Goal: Task Accomplishment & Management: Manage account settings

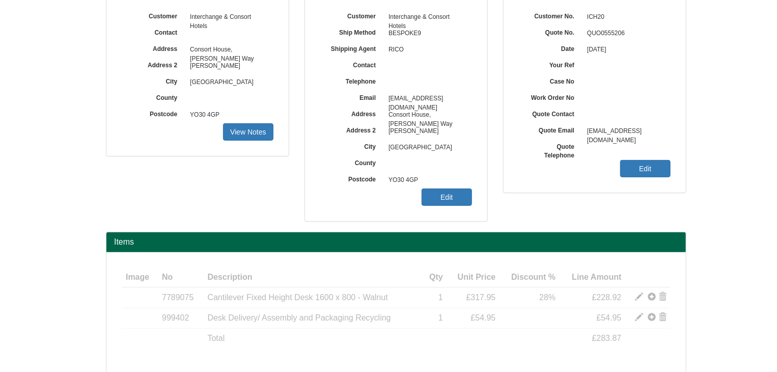
scroll to position [163, 0]
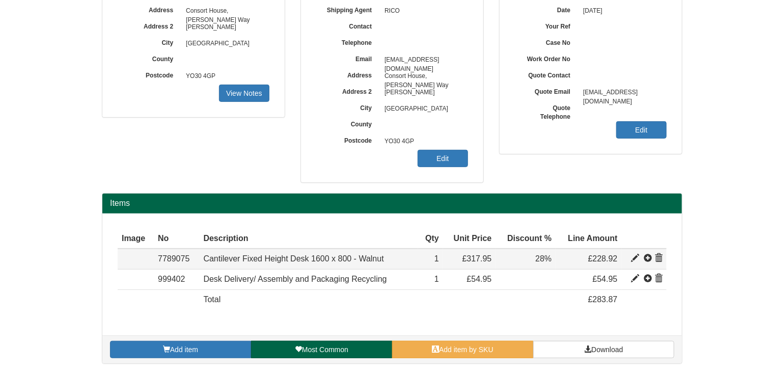
click at [635, 255] on span at bounding box center [635, 258] width 8 height 8
type input "Cantilever Fixed Height Desk 1600 x 800 - Walnut"
type input "92.00"
type input "317.95"
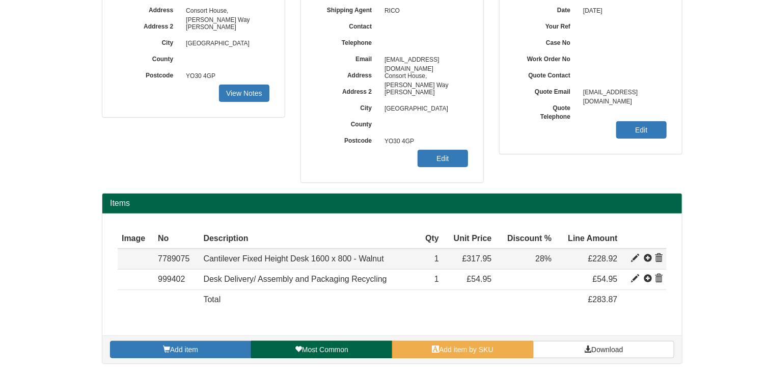
type input "1"
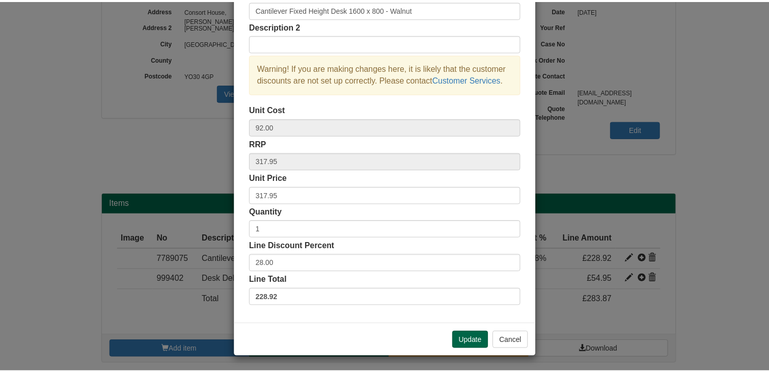
scroll to position [73, 0]
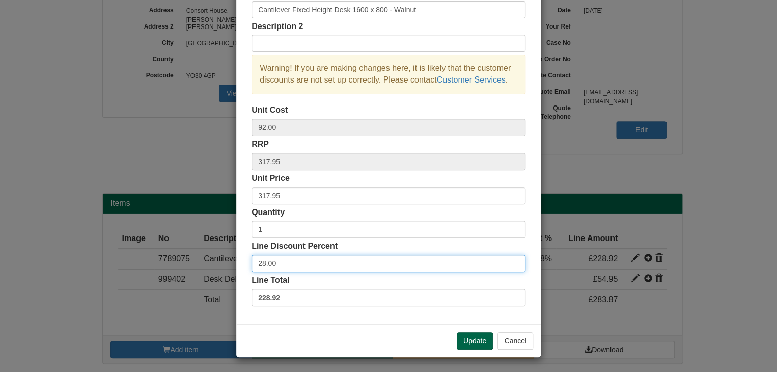
drag, startPoint x: 293, startPoint y: 258, endPoint x: 239, endPoint y: 261, distance: 54.0
click at [251, 253] on div "Line Discount Percent 28.00" at bounding box center [388, 256] width 274 height 32
type input "31"
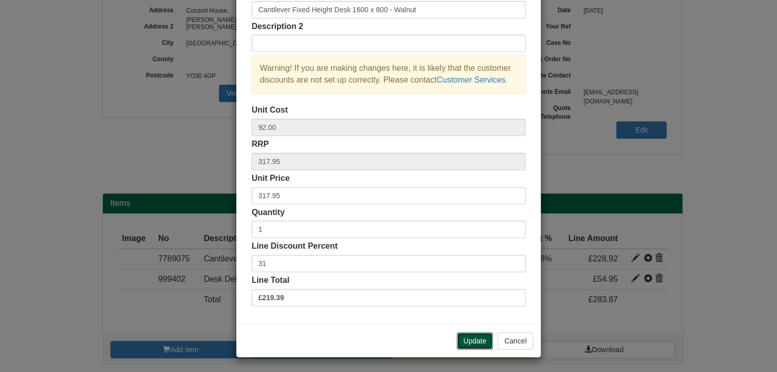
click at [476, 339] on button "Update" at bounding box center [475, 340] width 36 height 17
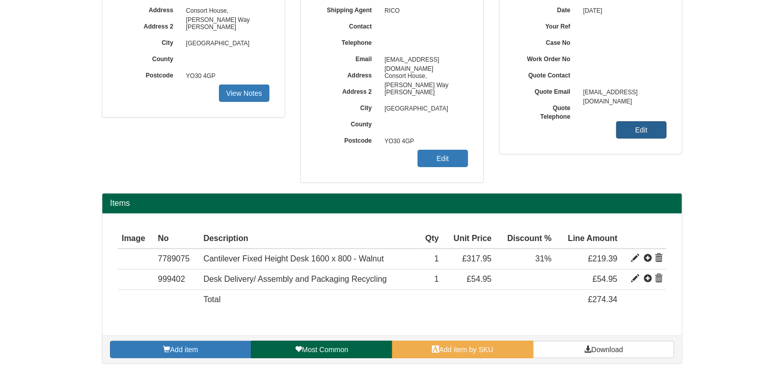
click at [587, 202] on div "Items Image Type No Description Qty Unit Price Discount % Line Amount Item 7789…" at bounding box center [392, 278] width 580 height 171
